Goal: Task Accomplishment & Management: Manage account settings

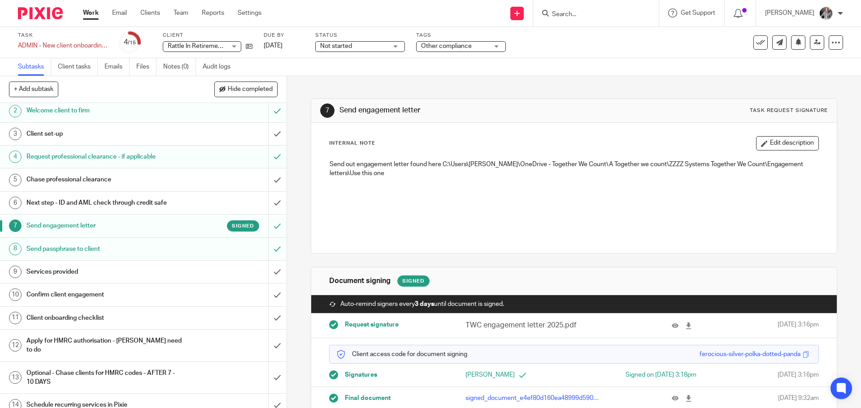
scroll to position [49, 0]
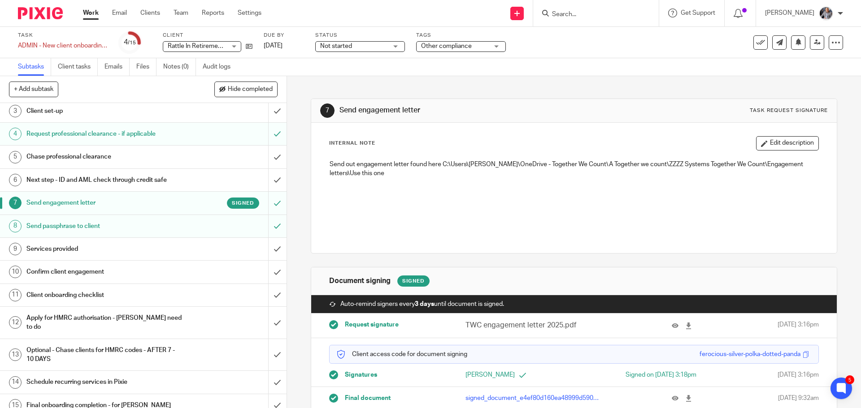
click at [75, 248] on h1 "Services provided" at bounding box center [103, 249] width 155 height 13
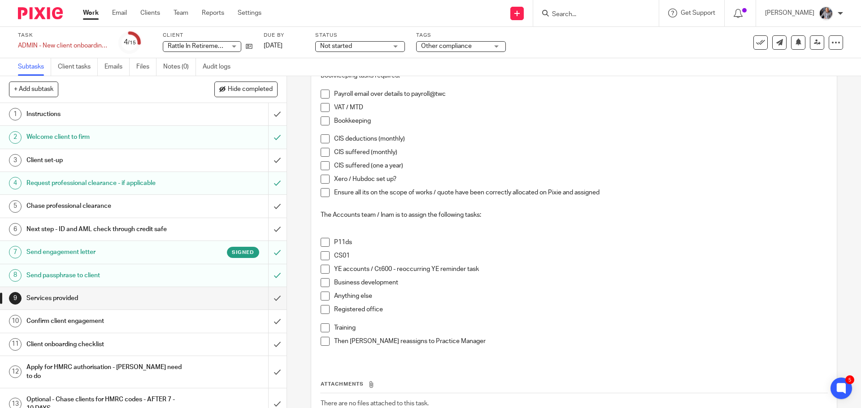
scroll to position [224, 0]
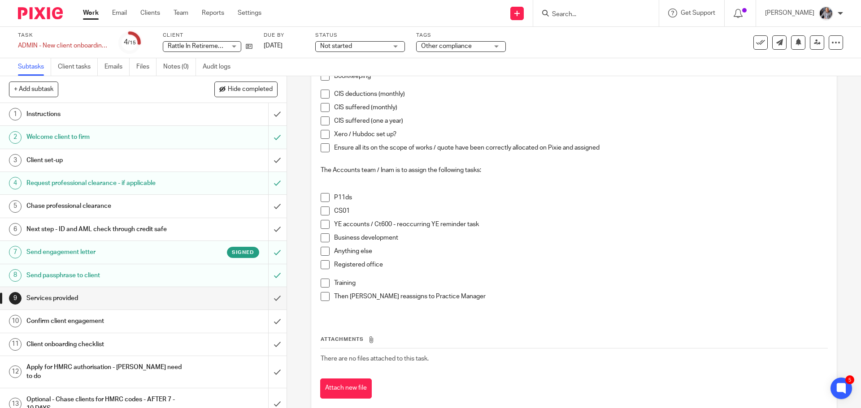
click at [322, 221] on span at bounding box center [325, 224] width 9 height 9
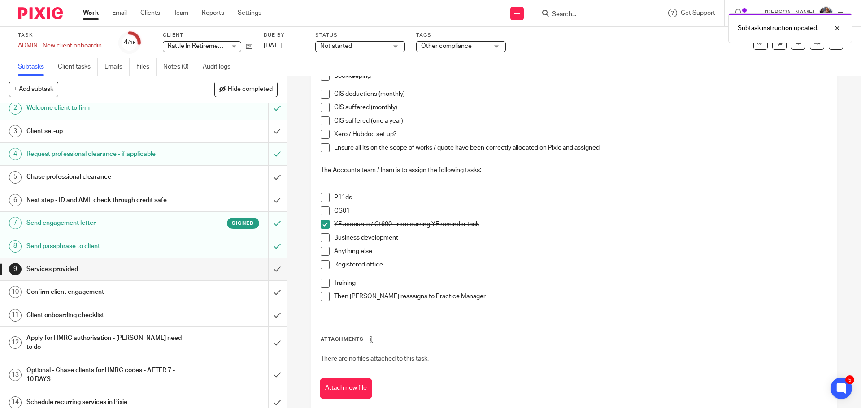
scroll to position [49, 0]
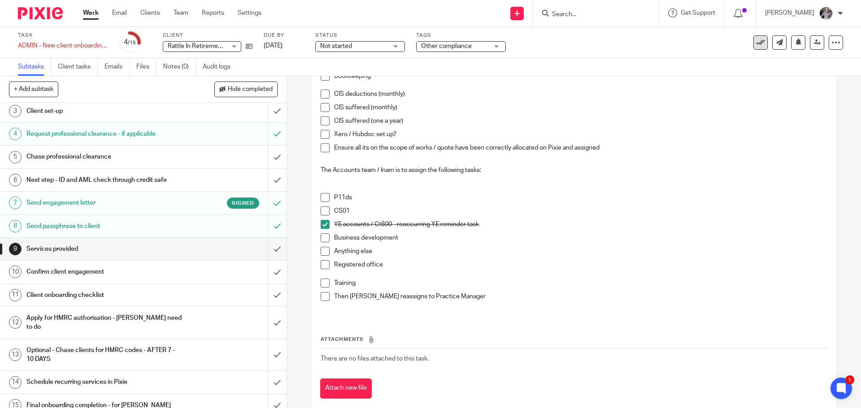
click at [757, 43] on icon at bounding box center [760, 42] width 9 height 9
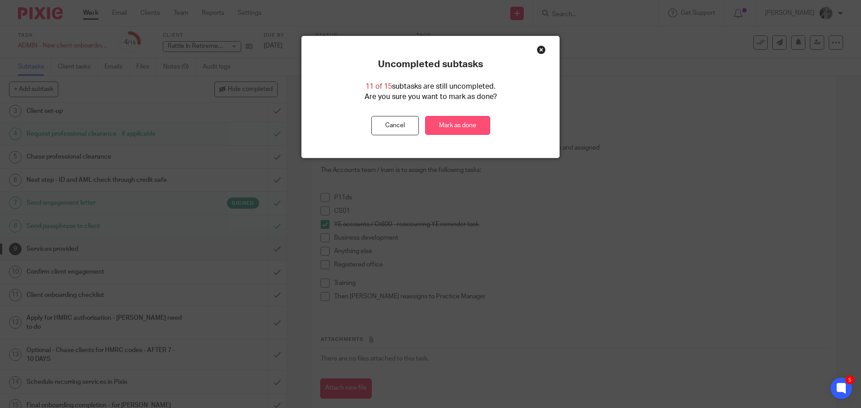
click at [445, 123] on link "Mark as done" at bounding box center [457, 125] width 65 height 19
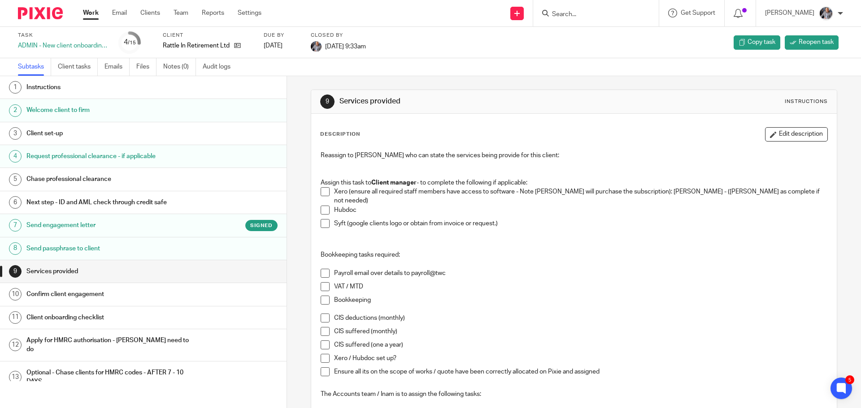
click at [582, 11] on input "Search" at bounding box center [591, 15] width 81 height 8
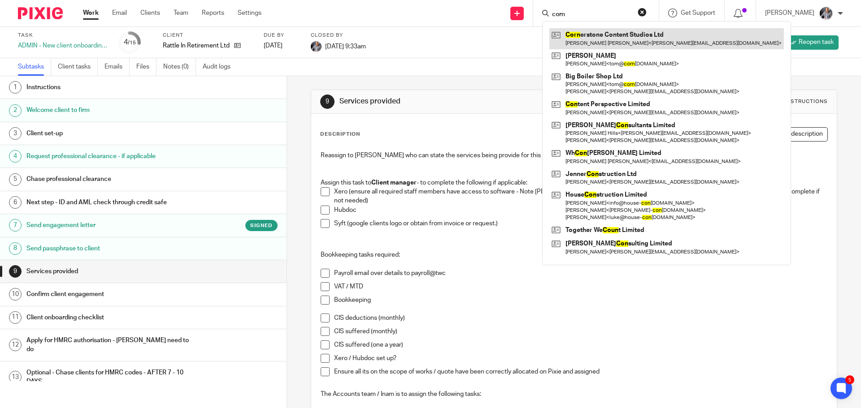
type input "corn"
click at [635, 44] on link at bounding box center [666, 38] width 234 height 21
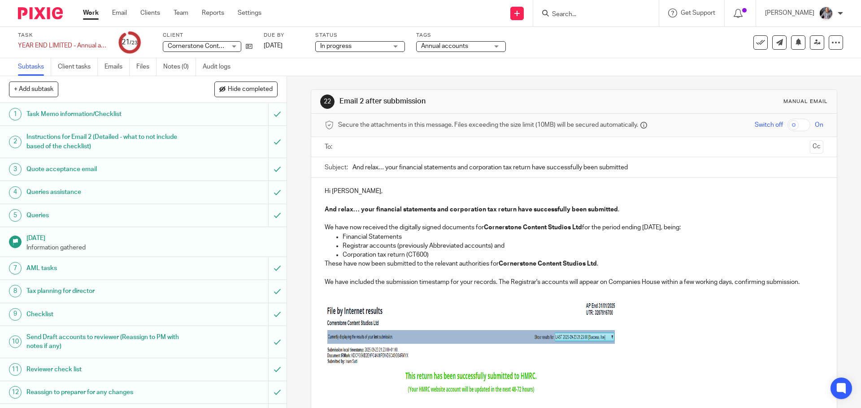
click at [377, 144] on input "text" at bounding box center [573, 147] width 464 height 10
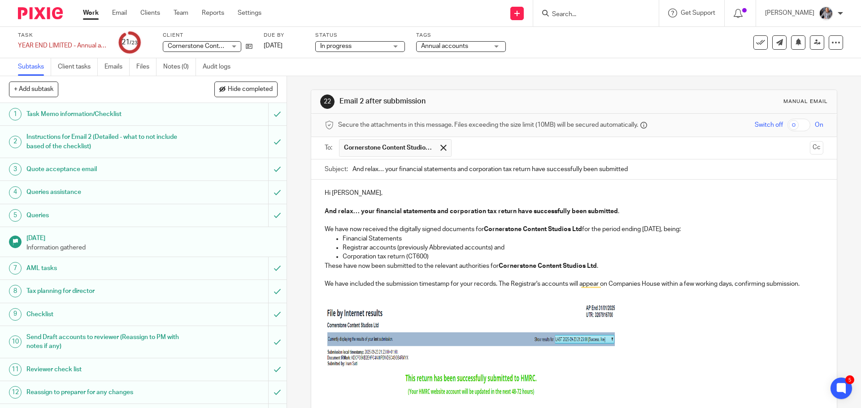
click at [352, 194] on p "Hi Thomas," at bounding box center [574, 193] width 498 height 9
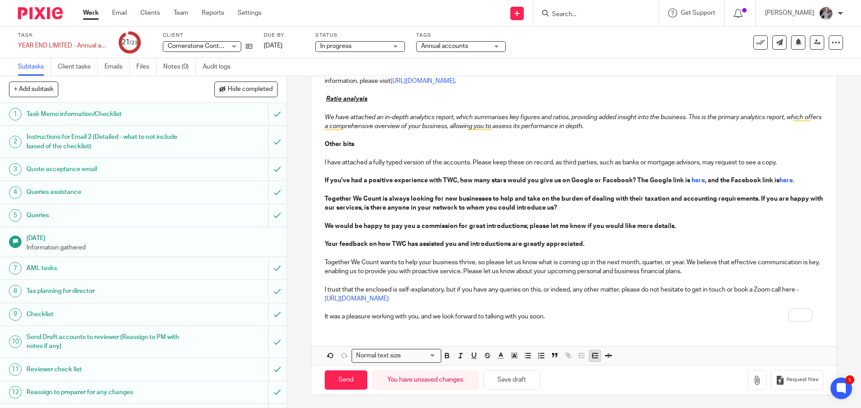
scroll to position [452, 0]
click at [752, 382] on icon "button" at bounding box center [756, 380] width 9 height 9
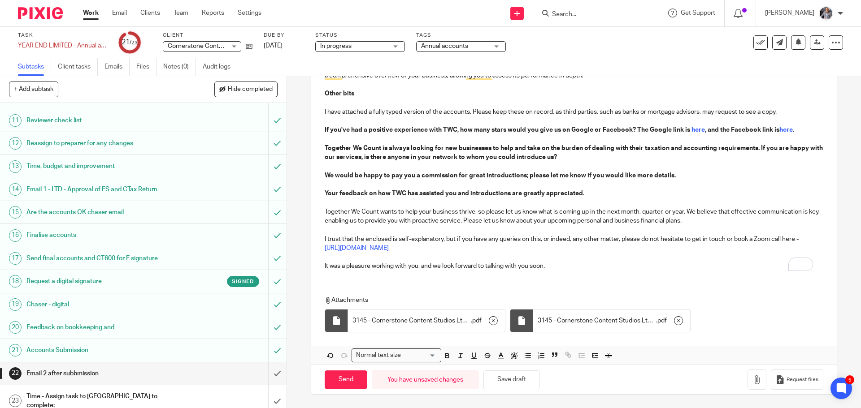
scroll to position [502, 0]
click at [339, 374] on input "Send" at bounding box center [346, 380] width 43 height 19
type input "Sent"
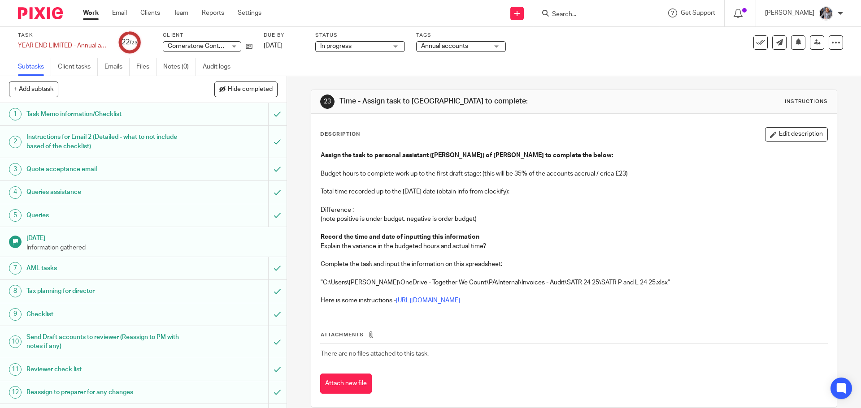
scroll to position [249, 0]
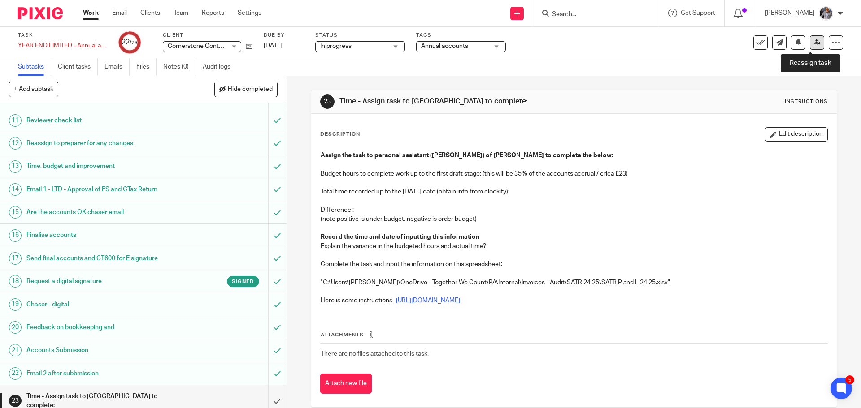
click at [814, 43] on icon at bounding box center [817, 42] width 7 height 7
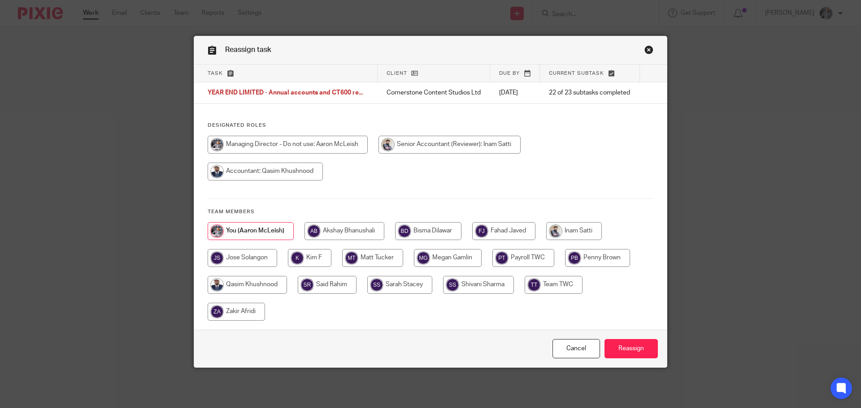
click at [432, 238] on input "radio" at bounding box center [428, 231] width 66 height 18
radio input "true"
click at [640, 358] on input "Reassign" at bounding box center [630, 348] width 53 height 19
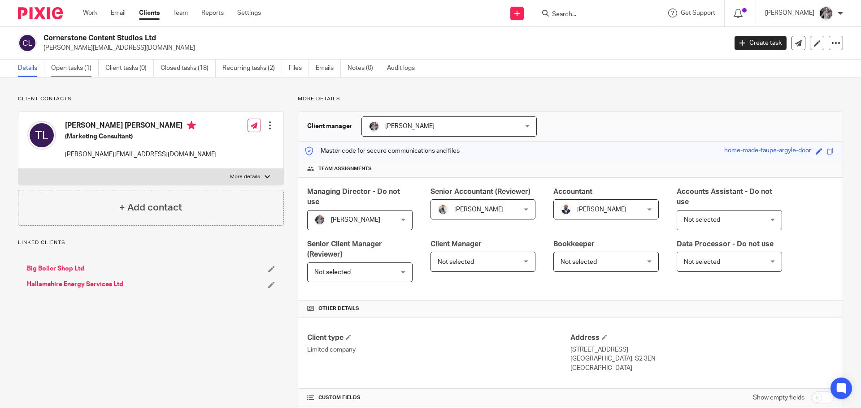
click at [72, 69] on link "Open tasks (1)" at bounding box center [75, 68] width 48 height 17
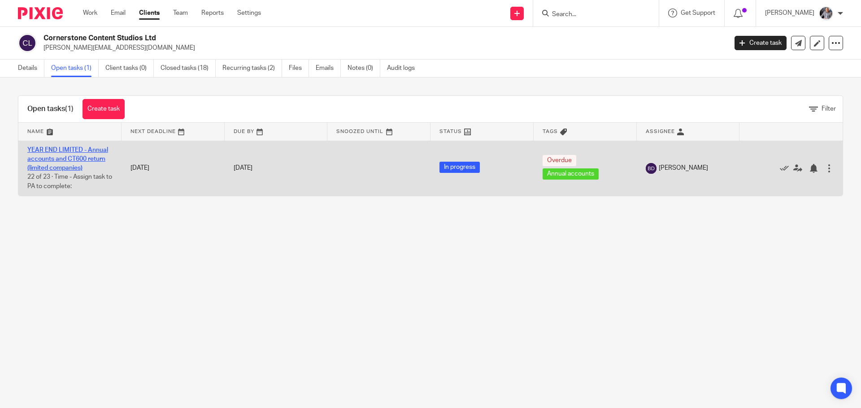
click at [61, 156] on link "YEAR END LIMITED - Annual accounts and CT600 return (limited companies)" at bounding box center [67, 159] width 81 height 25
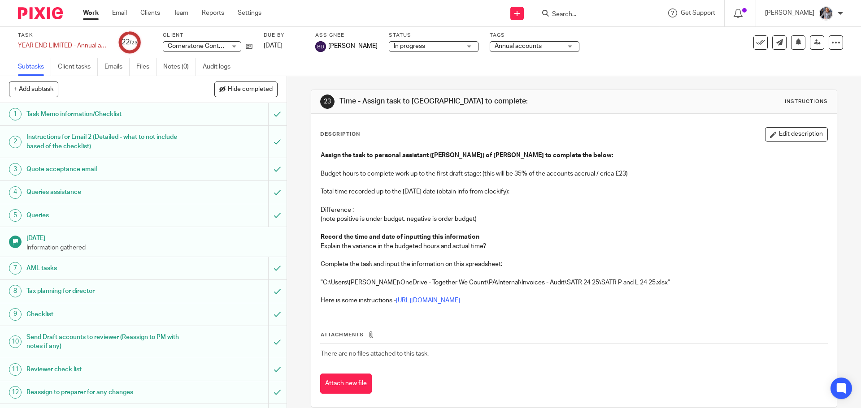
click at [52, 268] on h1 "AML tasks" at bounding box center [103, 268] width 155 height 13
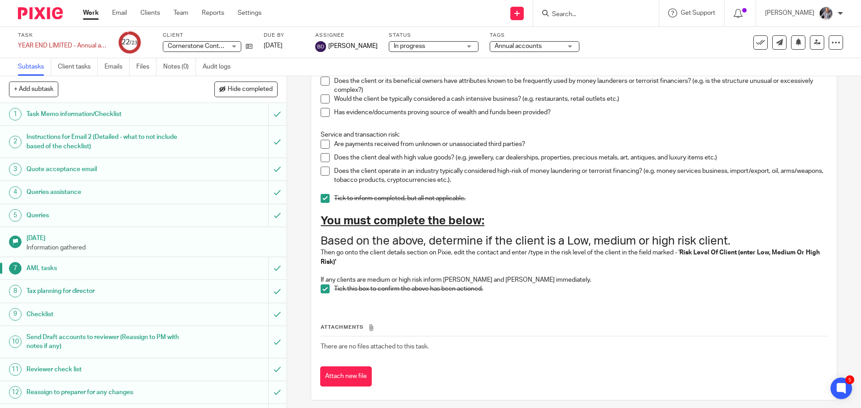
scroll to position [198, 0]
